Goal: Find specific page/section: Find specific page/section

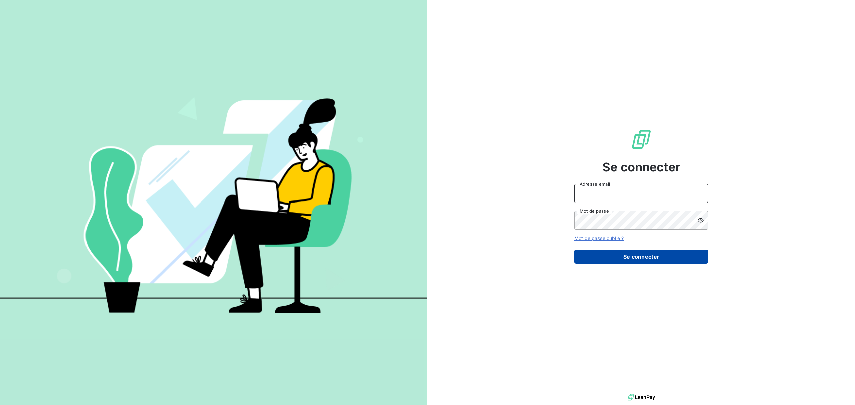
type input "info.ajaccio@ecodia.net"
click at [614, 250] on button "Se connecter" at bounding box center [641, 257] width 134 height 14
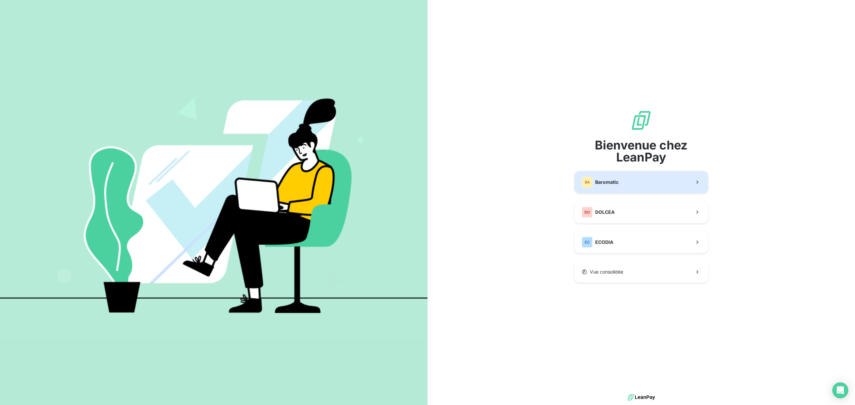
click at [615, 182] on span "Baromatic" at bounding box center [606, 182] width 23 height 7
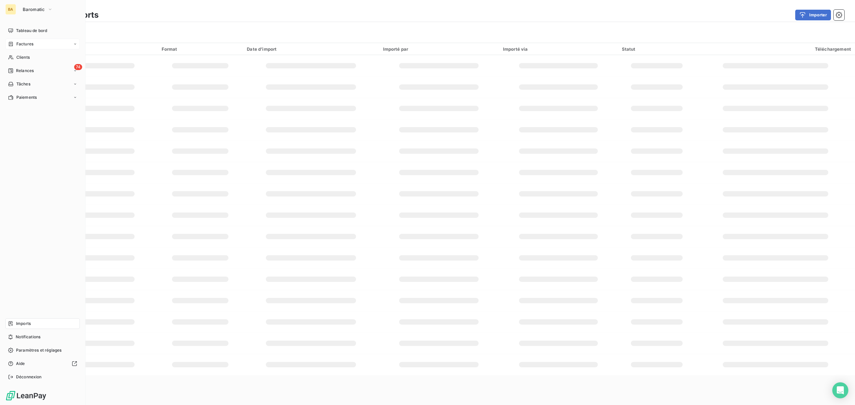
click at [35, 43] on div "Factures" at bounding box center [42, 44] width 74 height 11
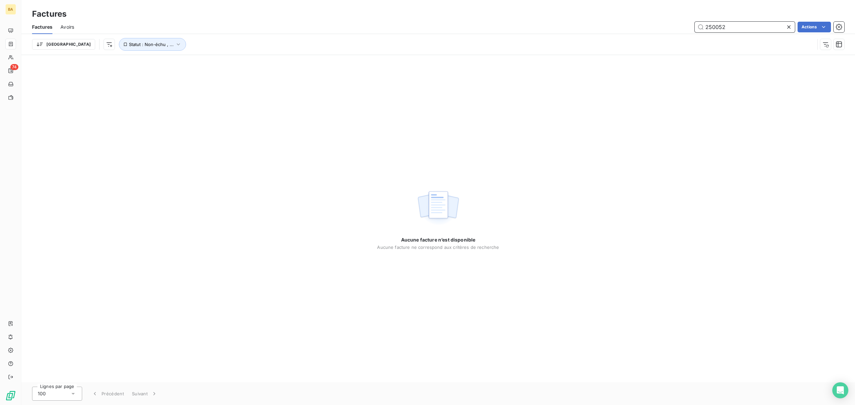
click at [712, 27] on input "250052" at bounding box center [744, 27] width 100 height 11
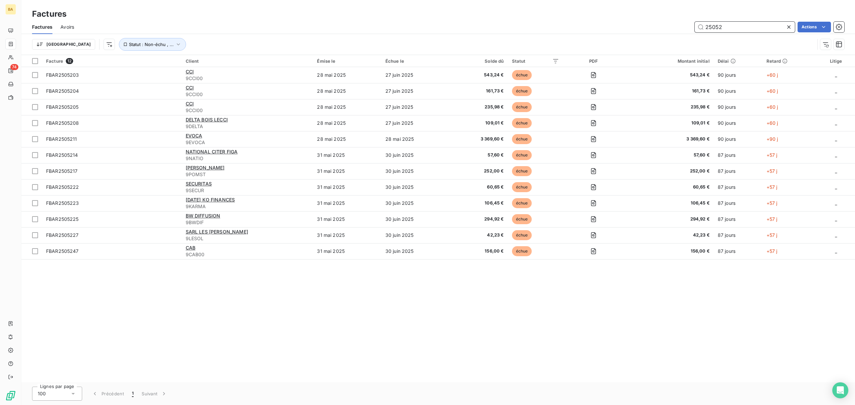
click at [734, 29] on input "25052" at bounding box center [744, 27] width 100 height 11
type input "2505203"
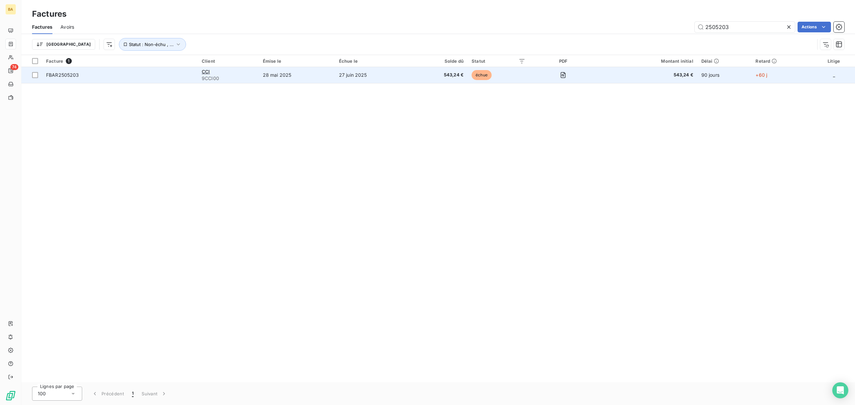
click at [276, 74] on td "28 mai 2025" at bounding box center [297, 75] width 76 height 16
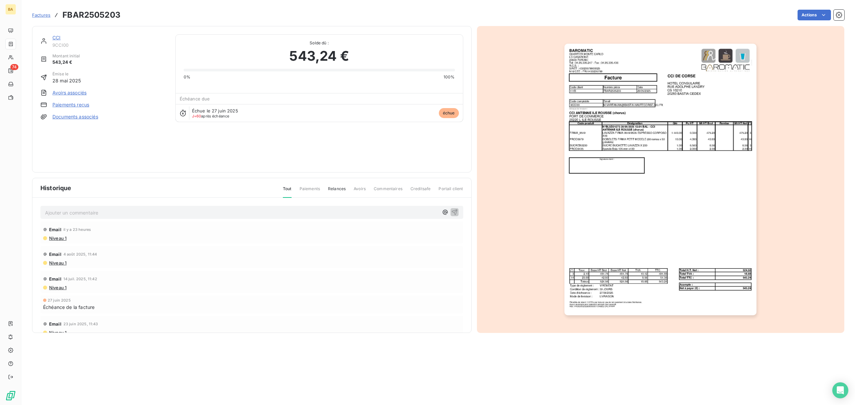
click at [56, 39] on link "CCI" at bounding box center [56, 38] width 8 height 6
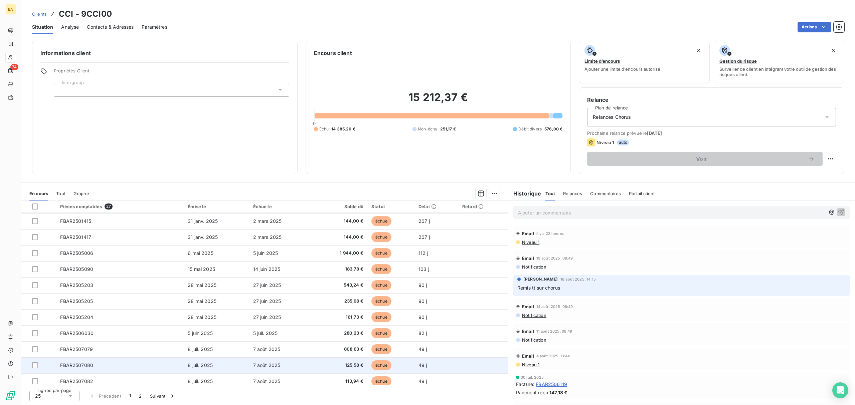
scroll to position [95, 0]
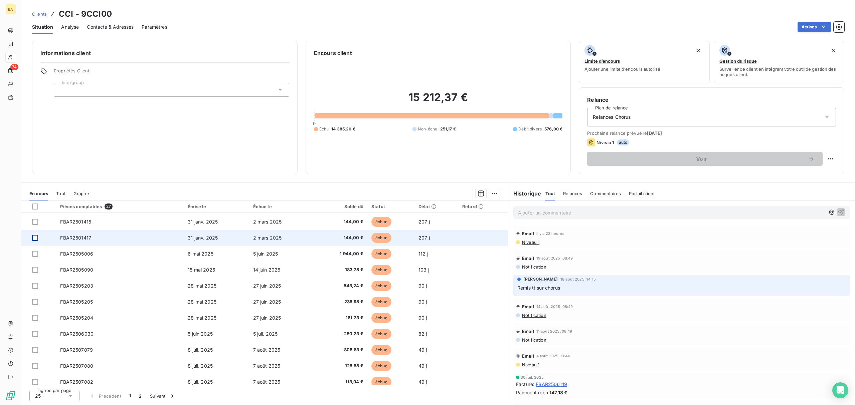
click at [35, 239] on div at bounding box center [35, 238] width 6 height 6
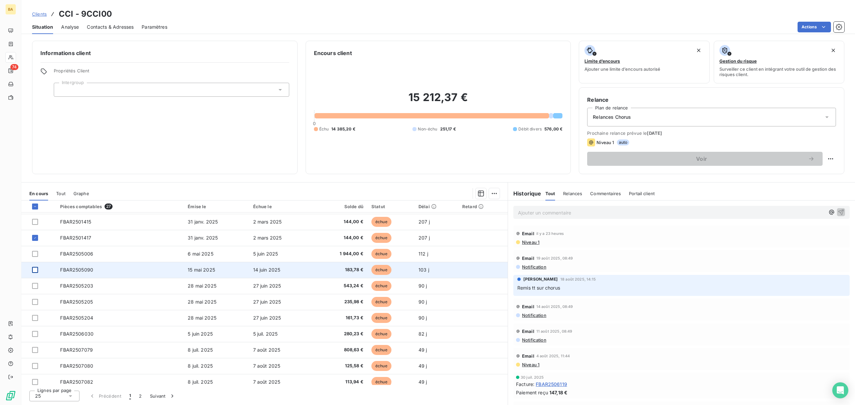
click at [35, 270] on div at bounding box center [35, 270] width 6 height 6
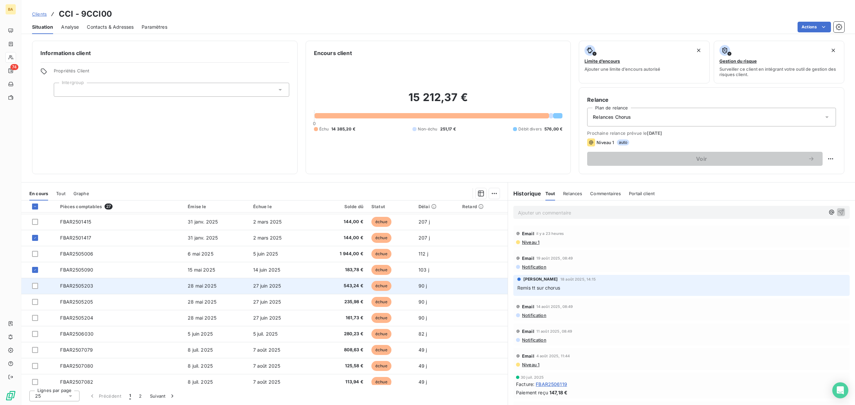
click at [30, 286] on td at bounding box center [38, 286] width 35 height 16
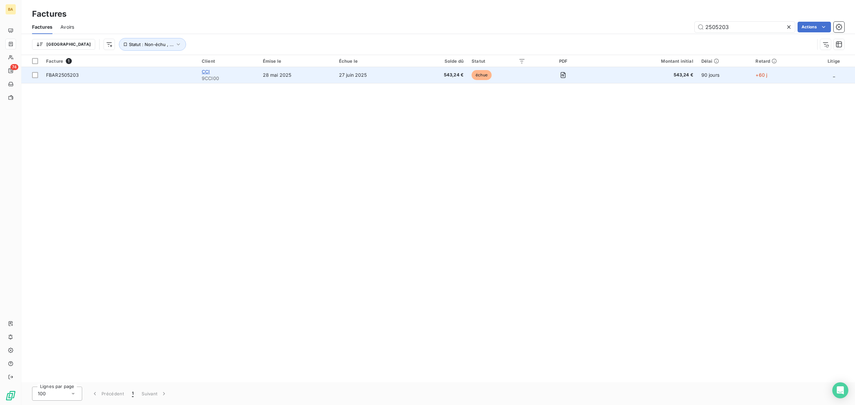
click at [207, 73] on span "CCI" at bounding box center [206, 72] width 8 height 6
